Goal: Task Accomplishment & Management: Manage account settings

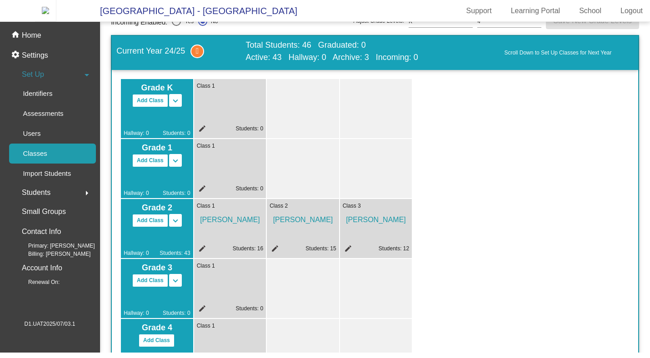
scroll to position [38, 0]
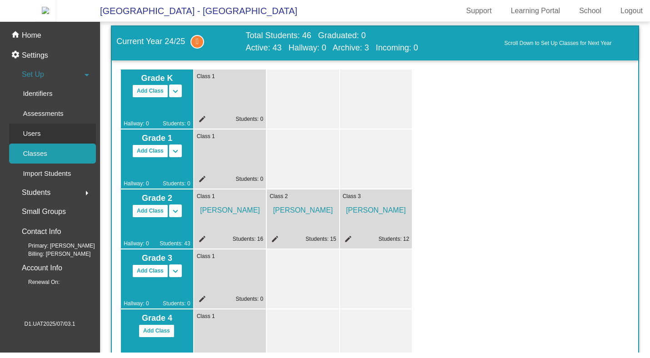
click at [55, 136] on link "Users" at bounding box center [52, 134] width 87 height 20
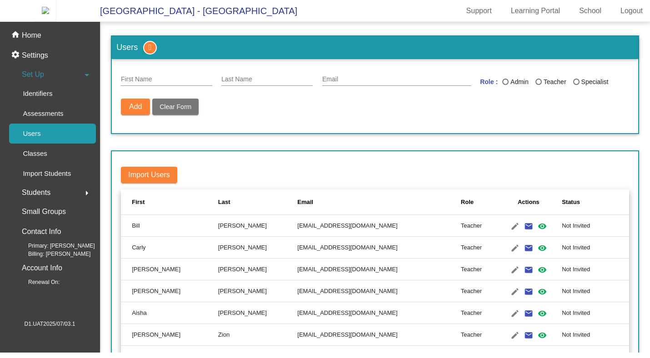
scroll to position [41, 0]
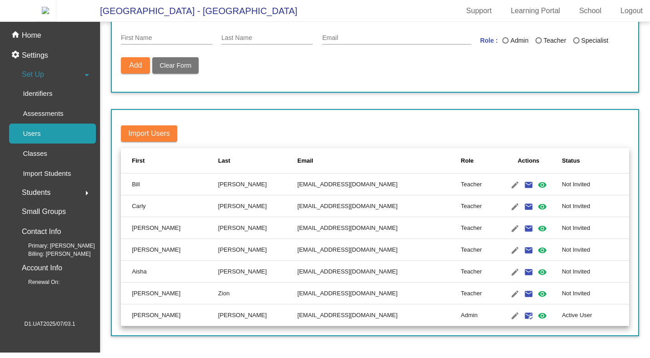
drag, startPoint x: 234, startPoint y: 277, endPoint x: 330, endPoint y: 276, distance: 95.5
click at [330, 276] on td "[EMAIL_ADDRESS][DOMAIN_NAME]" at bounding box center [379, 272] width 164 height 22
copy td "[EMAIL_ADDRESS][DOMAIN_NAME]"
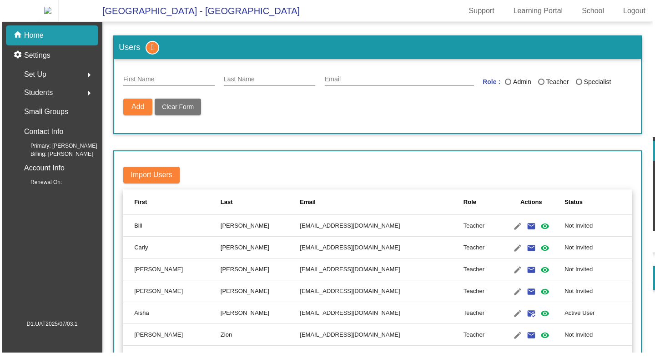
scroll to position [41, 0]
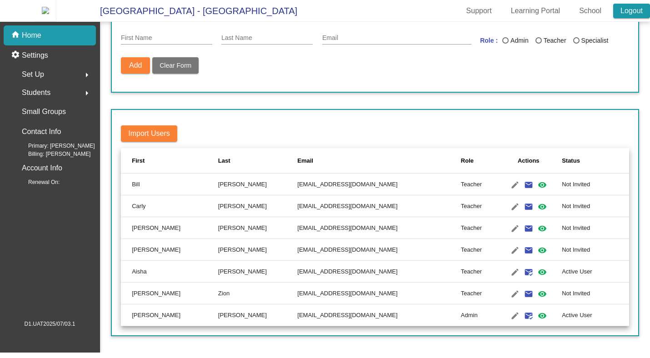
click at [625, 14] on link "Logout" at bounding box center [631, 11] width 37 height 15
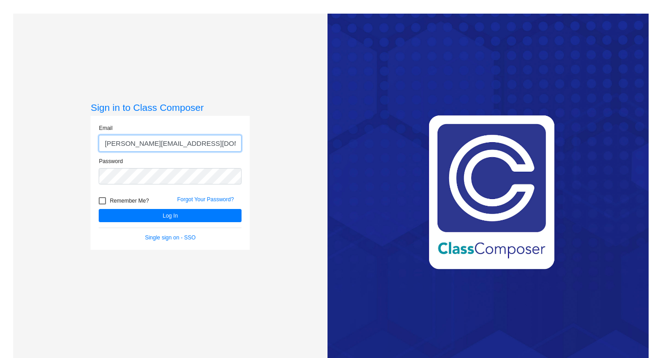
click at [178, 147] on input "harnoor@classcomposer.com" at bounding box center [170, 143] width 143 height 17
paste input "[EMAIL_ADDRESS][DOMAIN_NAME]"
type input "[EMAIL_ADDRESS][DOMAIN_NAME]"
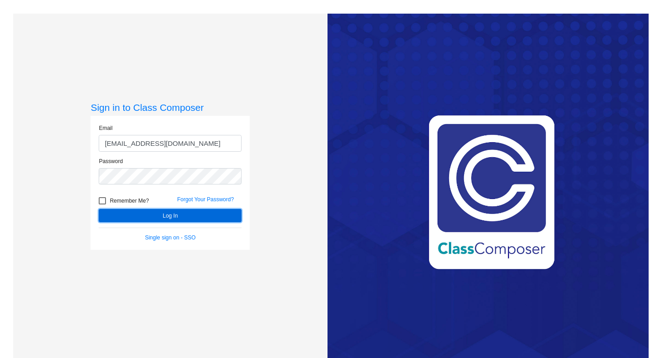
click at [181, 217] on button "Log In" at bounding box center [170, 215] width 143 height 13
